Goal: Use online tool/utility: Utilize a website feature to perform a specific function

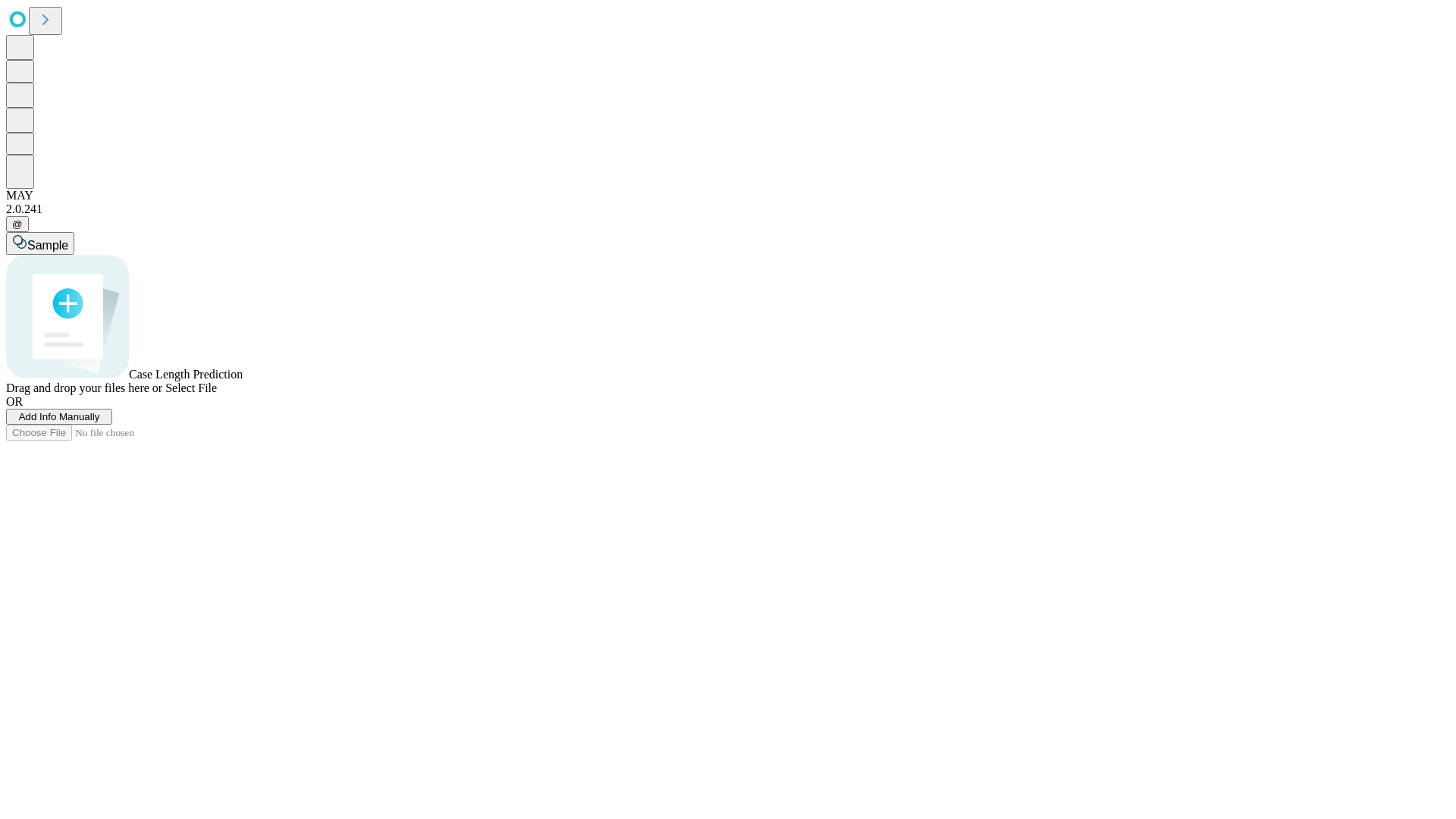
click at [100, 423] on span "Add Info Manually" at bounding box center [60, 416] width 82 height 11
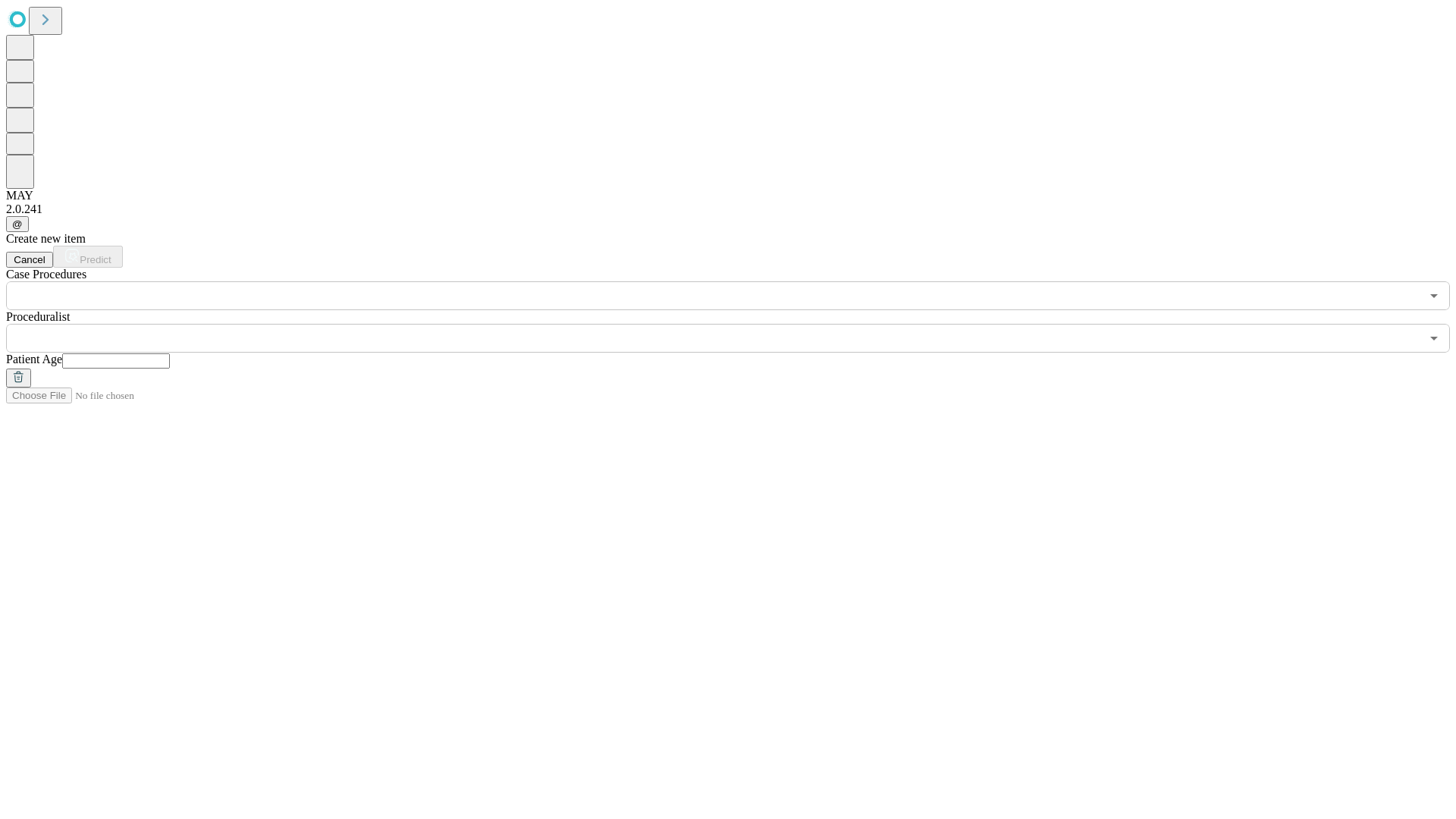
click at [170, 353] on input "text" at bounding box center [116, 360] width 108 height 15
type input "**"
click at [739, 324] on input "text" at bounding box center [713, 337] width 1414 height 29
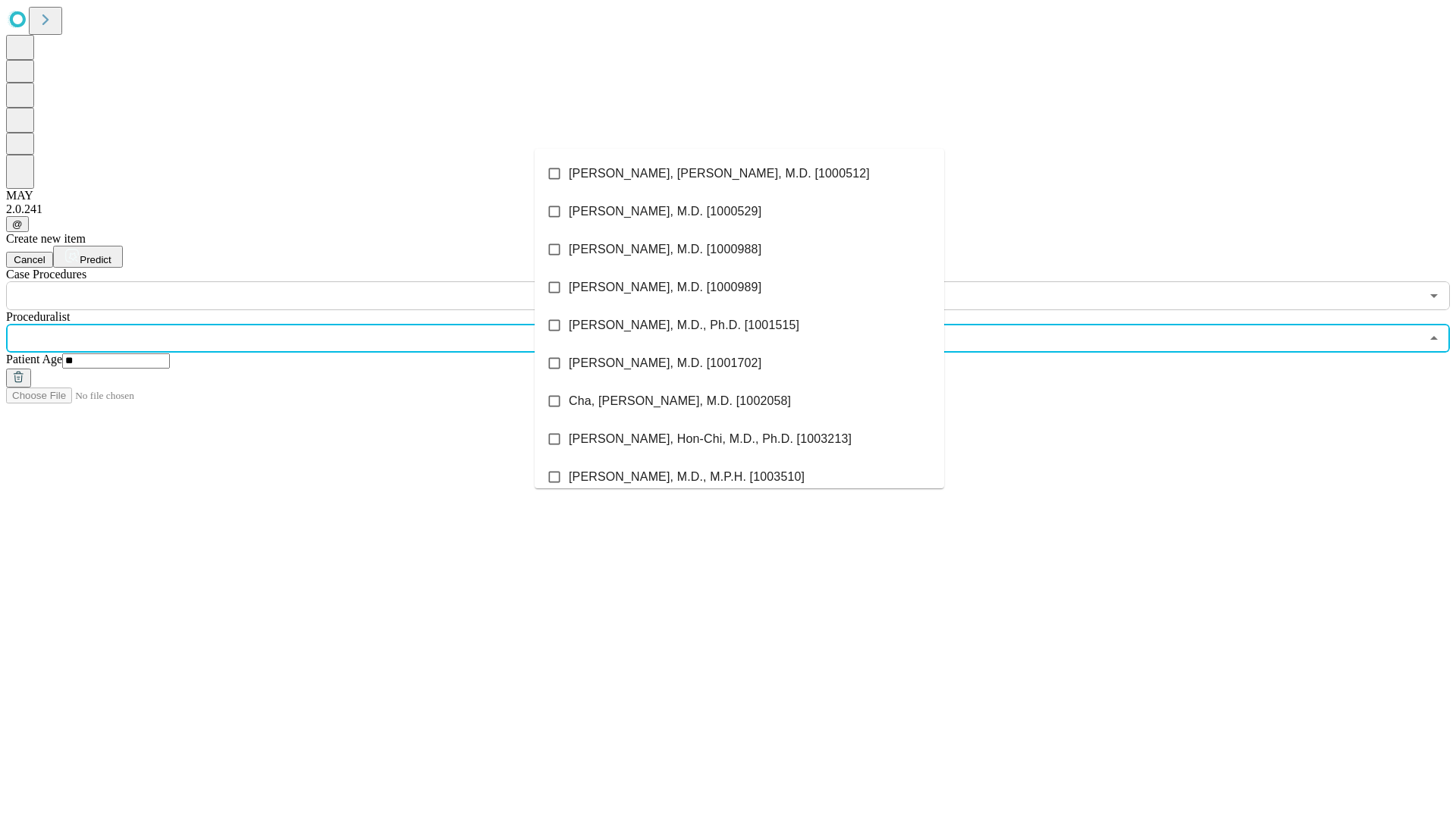
click at [739, 174] on li "[PERSON_NAME], [PERSON_NAME], M.D. [1000512]" at bounding box center [739, 174] width 409 height 38
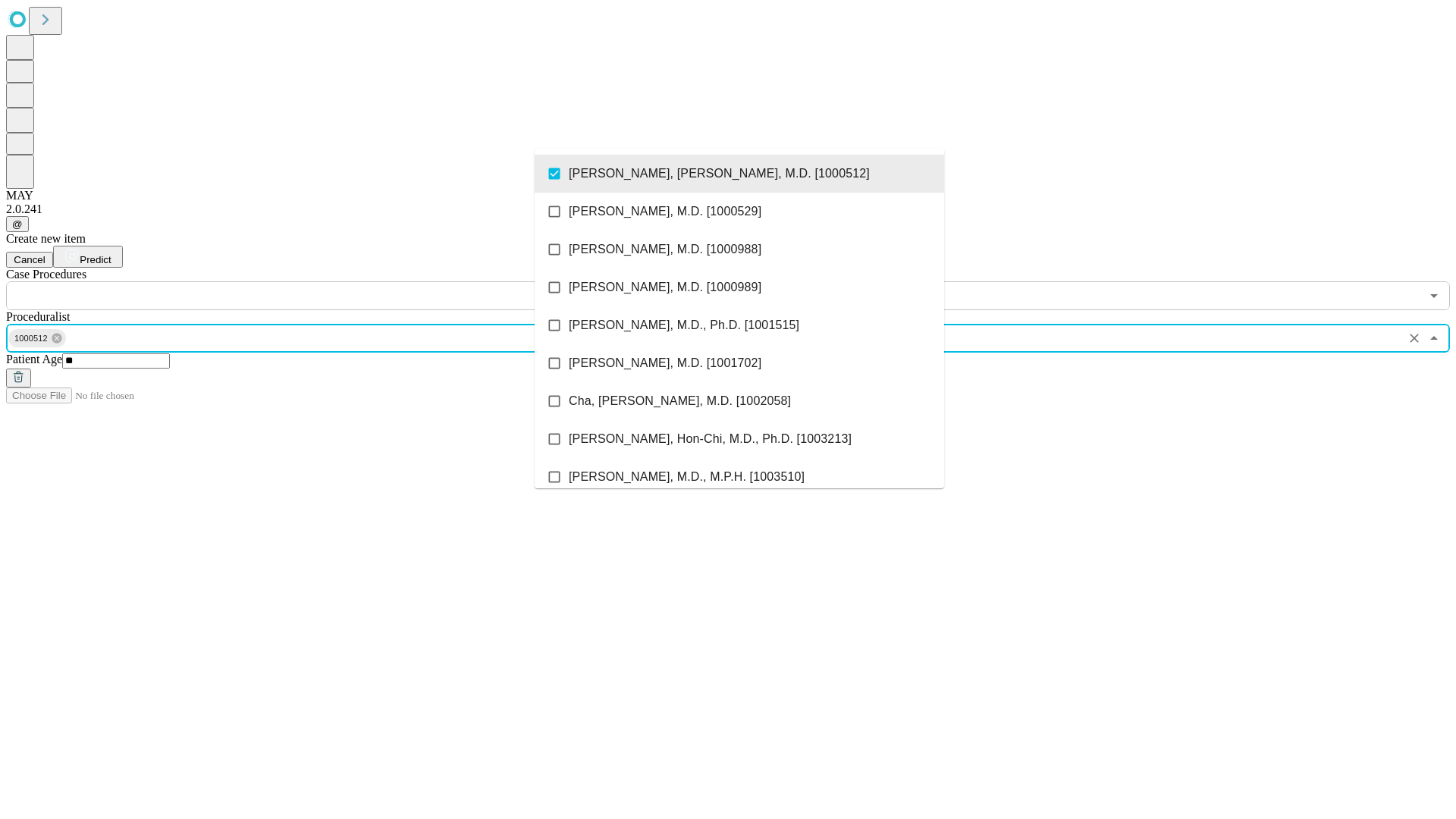
click at [318, 281] on input "text" at bounding box center [713, 295] width 1414 height 29
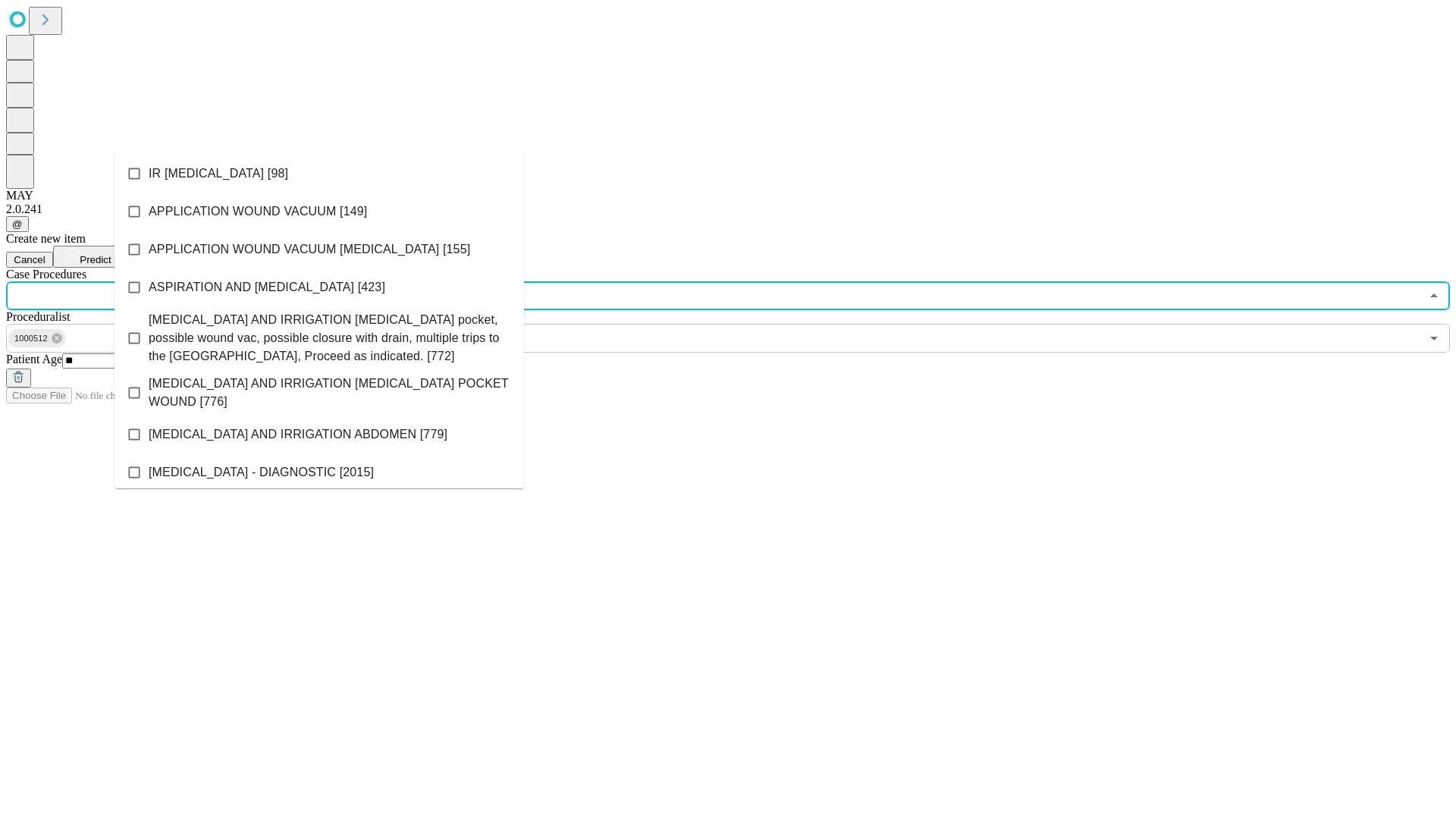
click at [319, 174] on li "IR [MEDICAL_DATA] [98]" at bounding box center [319, 174] width 409 height 38
click at [111, 254] on span "Predict" at bounding box center [95, 259] width 31 height 11
